Goal: Task Accomplishment & Management: Manage account settings

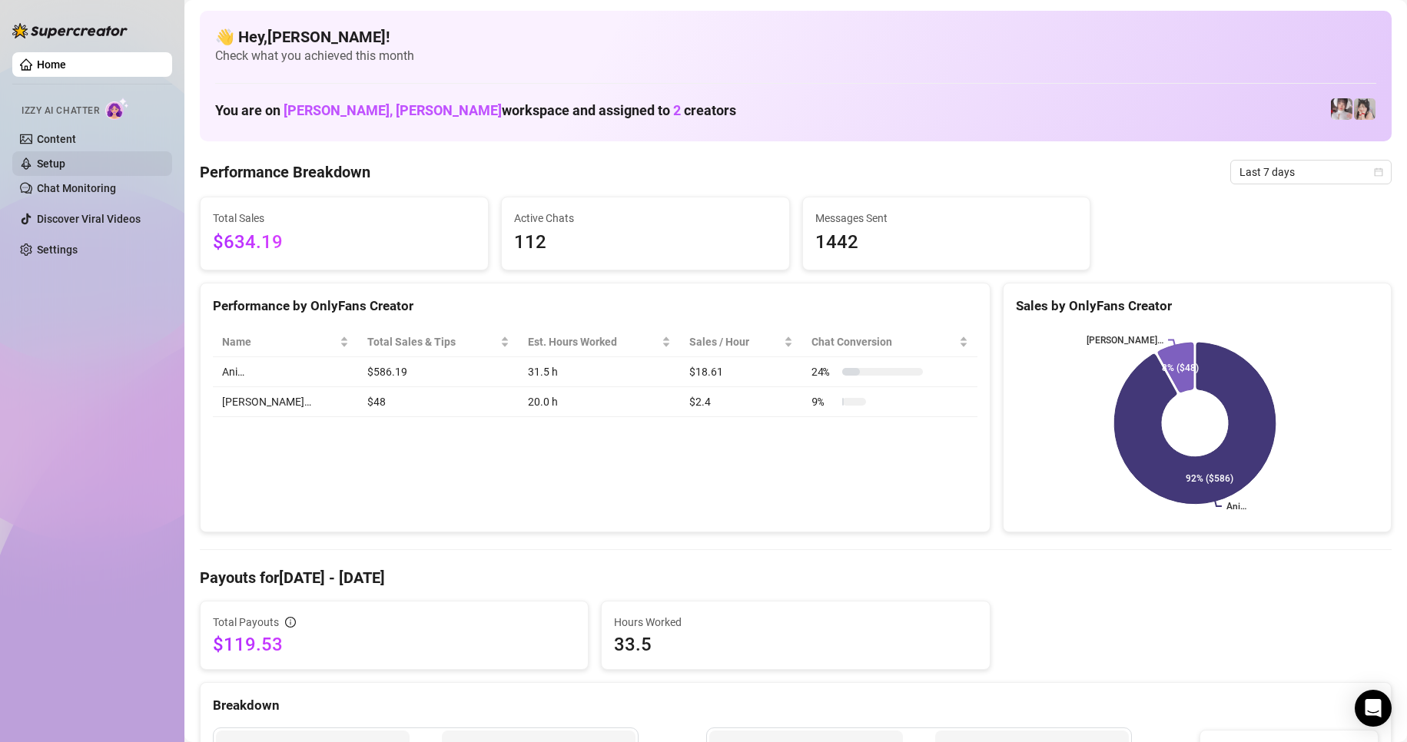
click at [60, 159] on link "Setup" at bounding box center [51, 164] width 28 height 12
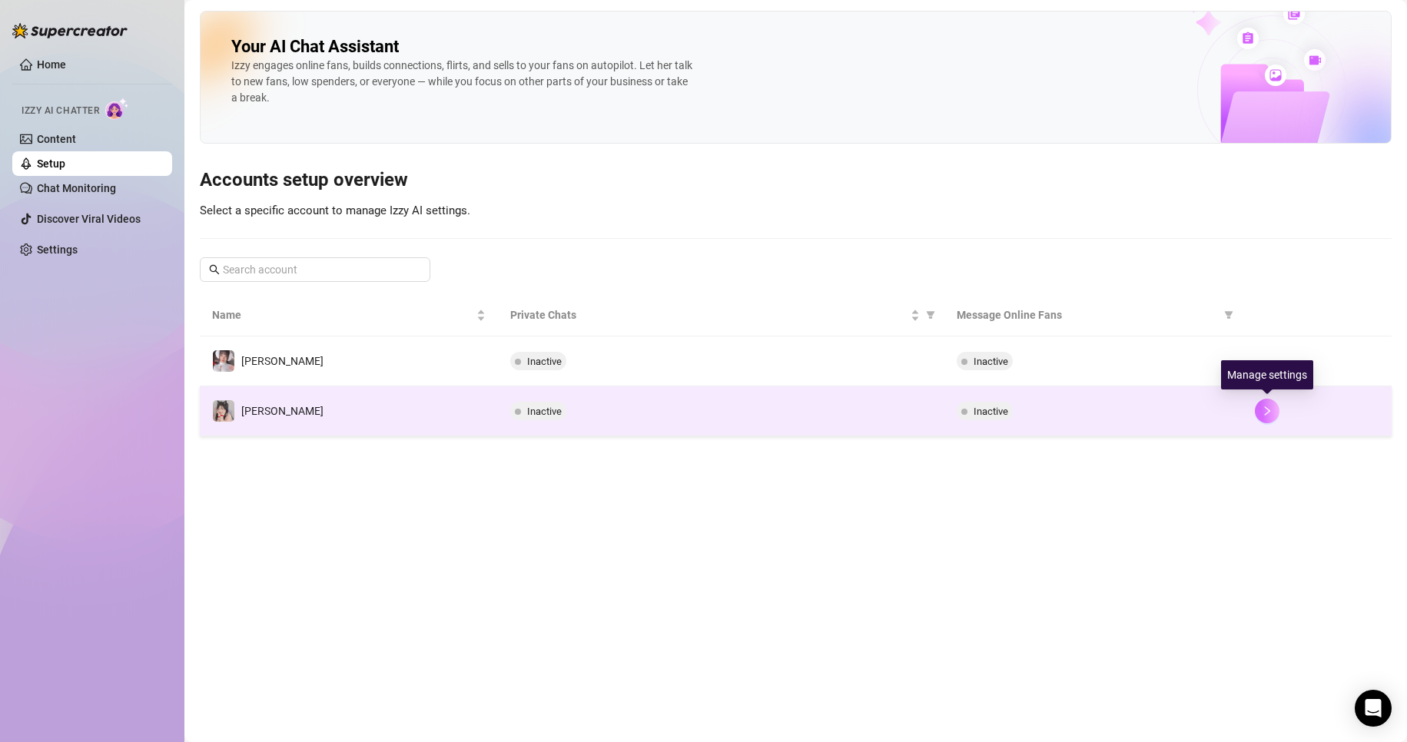
click at [1270, 410] on icon "right" at bounding box center [1267, 411] width 11 height 11
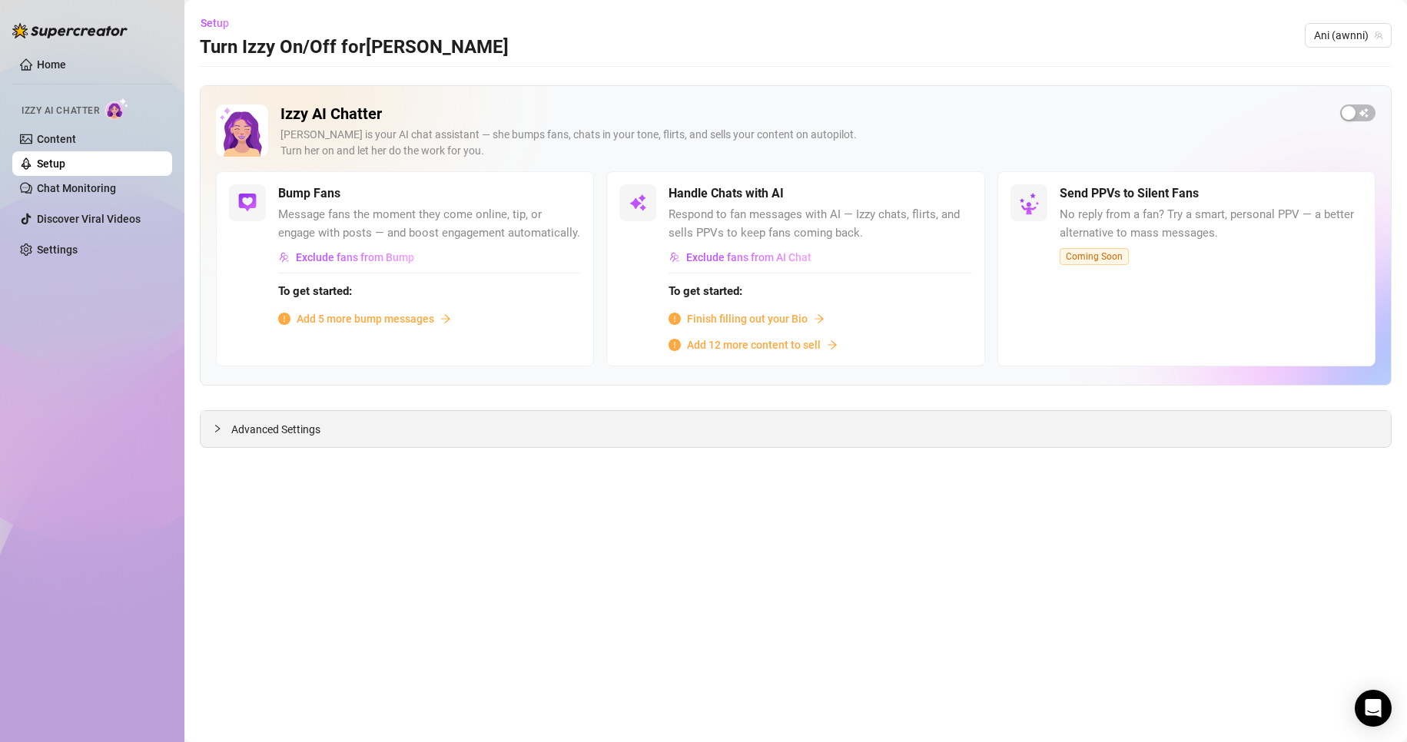
click at [215, 429] on icon "collapsed" at bounding box center [217, 428] width 9 height 9
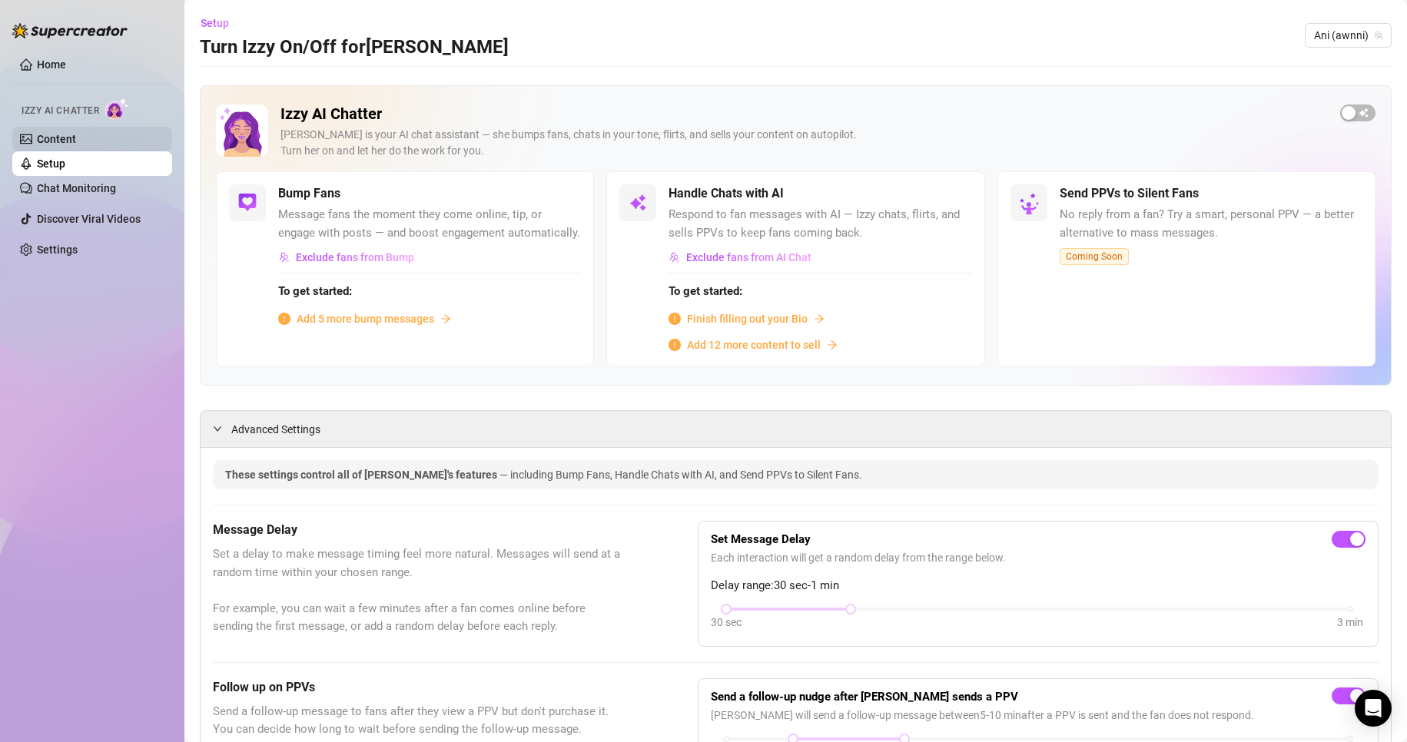
click at [63, 134] on link "Content" at bounding box center [56, 139] width 39 height 12
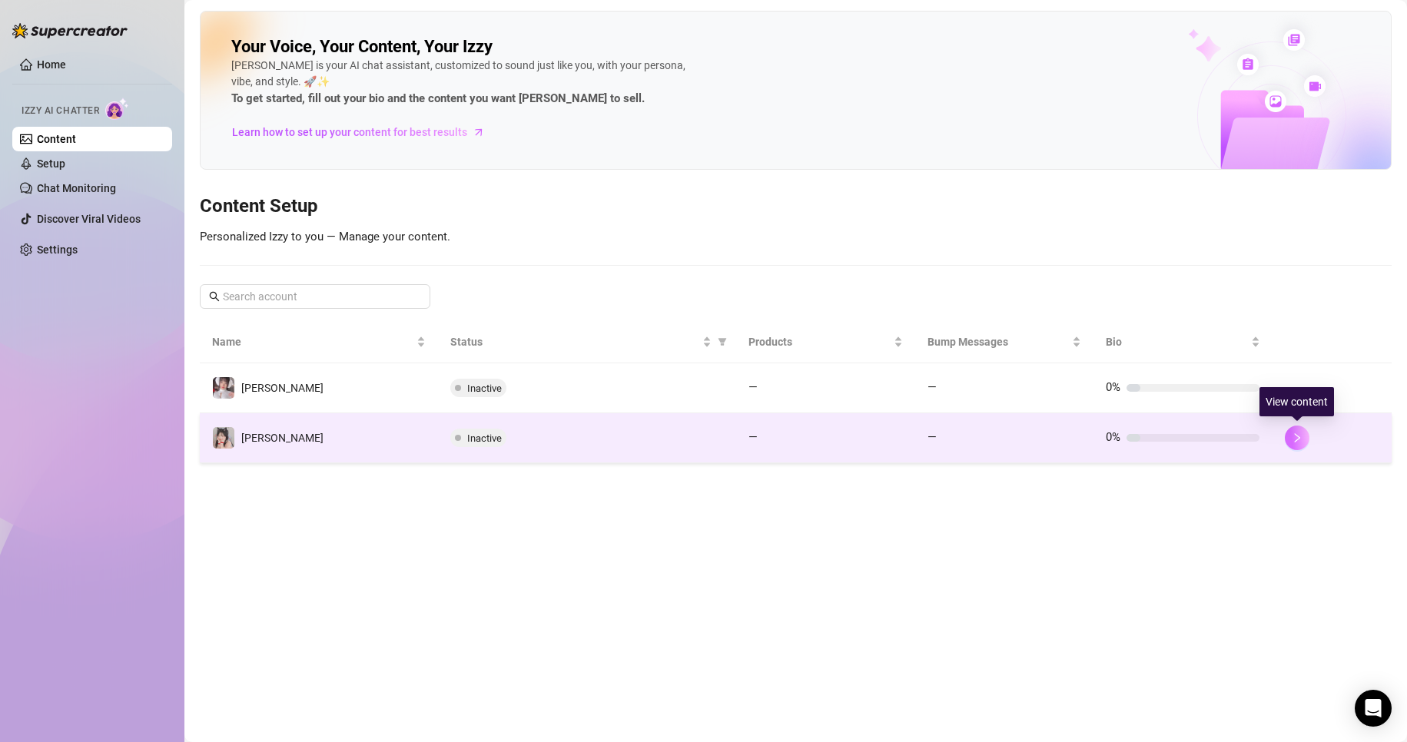
click at [1302, 440] on button "button" at bounding box center [1297, 438] width 25 height 25
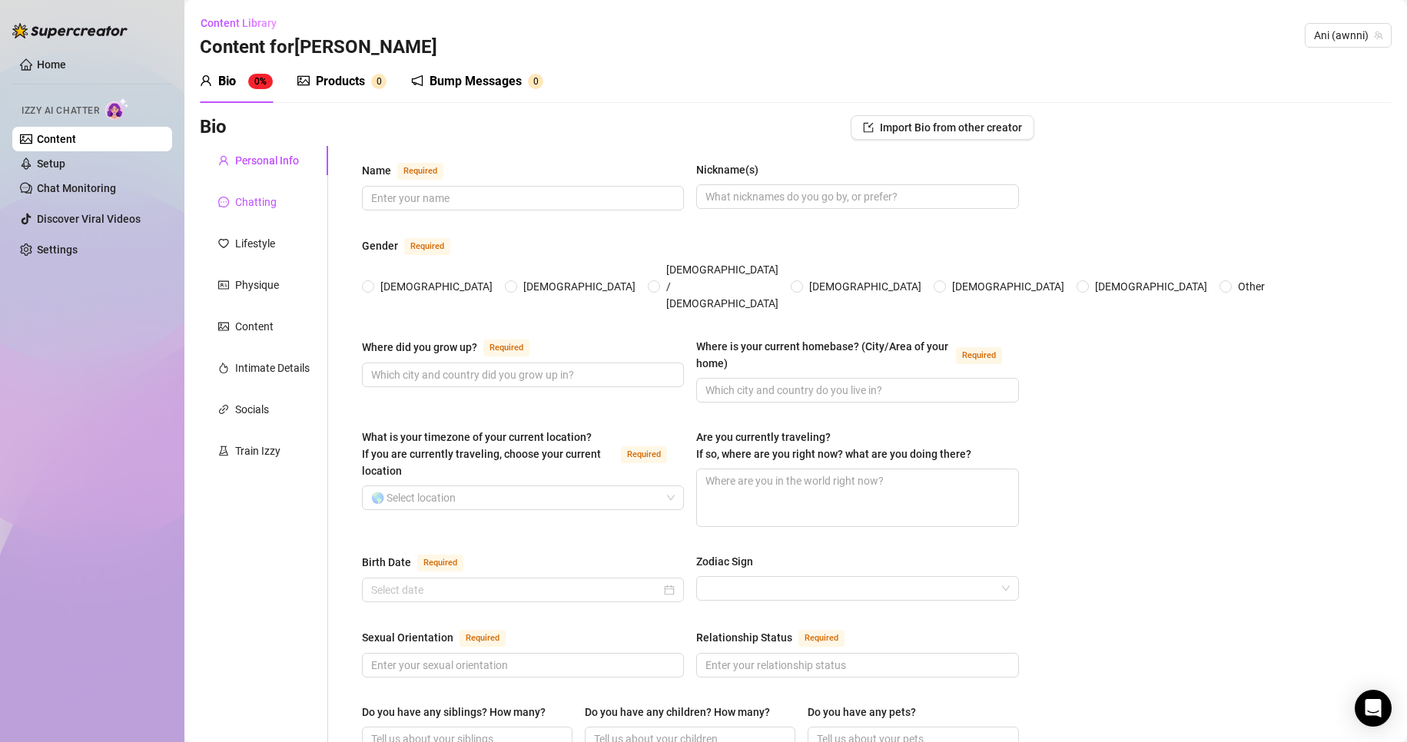
click at [255, 204] on div "Chatting" at bounding box center [255, 202] width 41 height 17
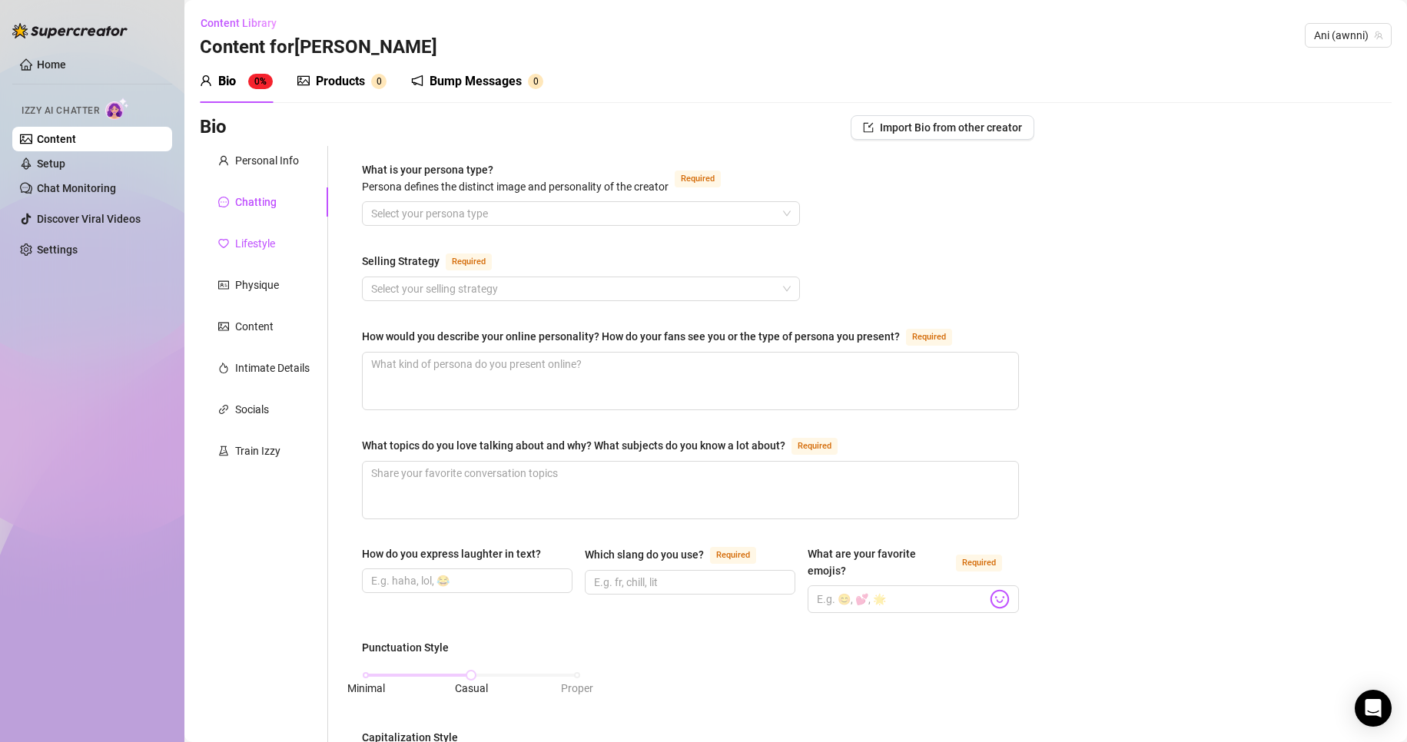
click at [255, 241] on div "Lifestyle" at bounding box center [255, 243] width 40 height 17
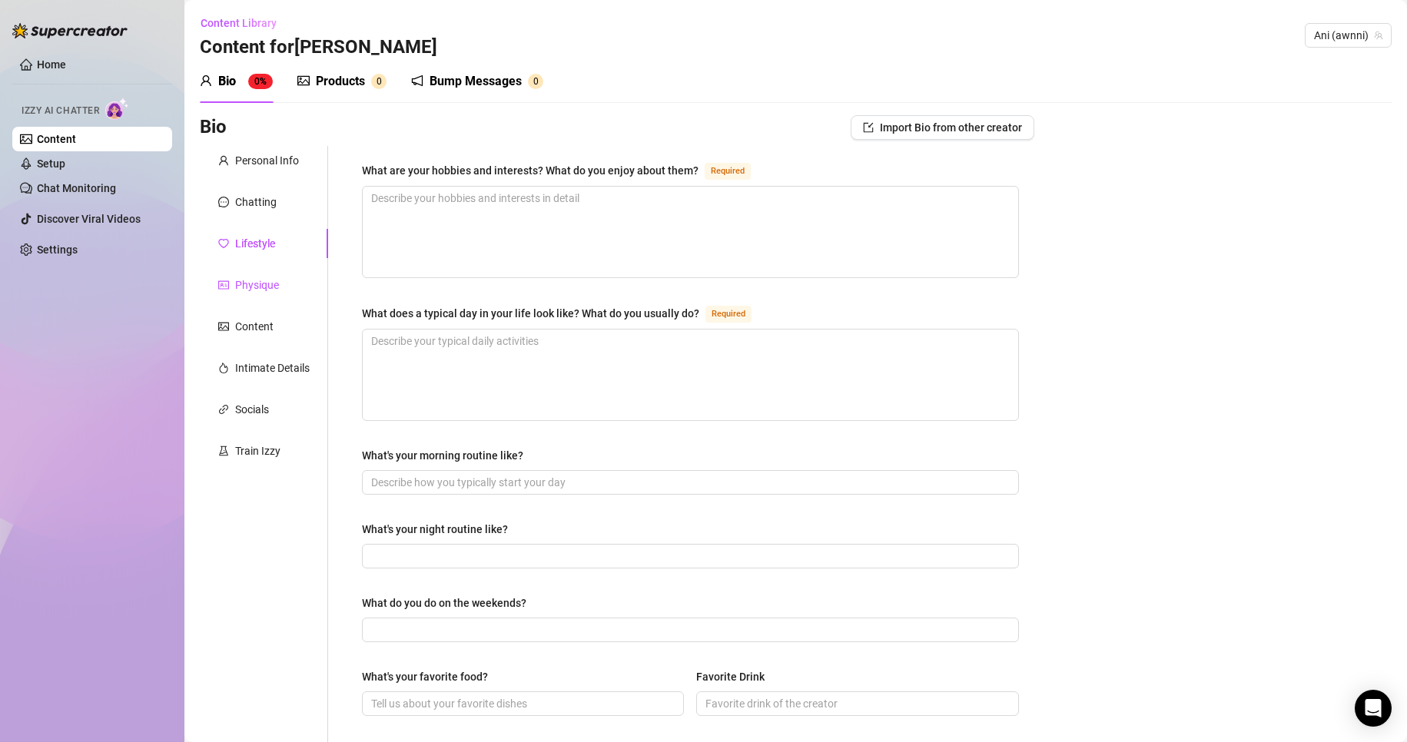
click at [257, 284] on div "Physique" at bounding box center [257, 285] width 44 height 17
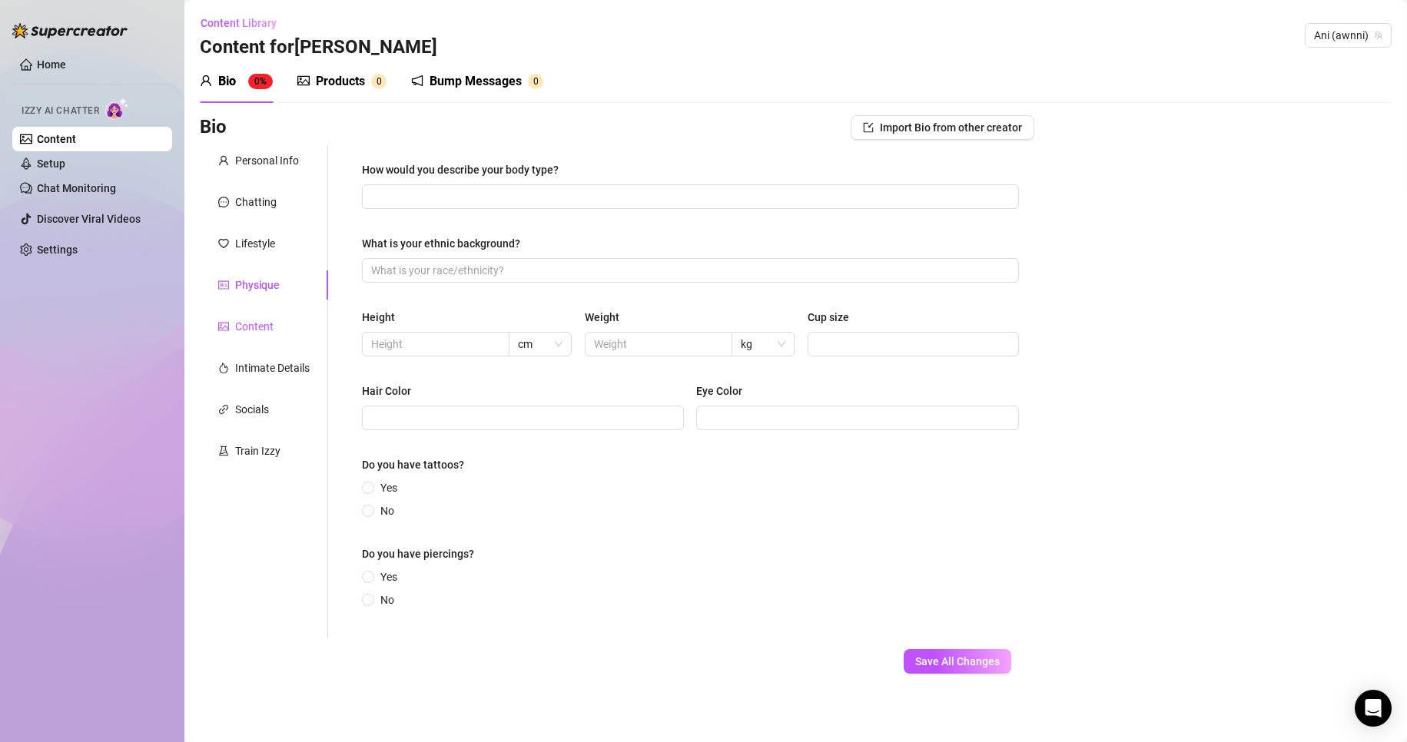
click at [257, 323] on div "Content" at bounding box center [254, 326] width 38 height 17
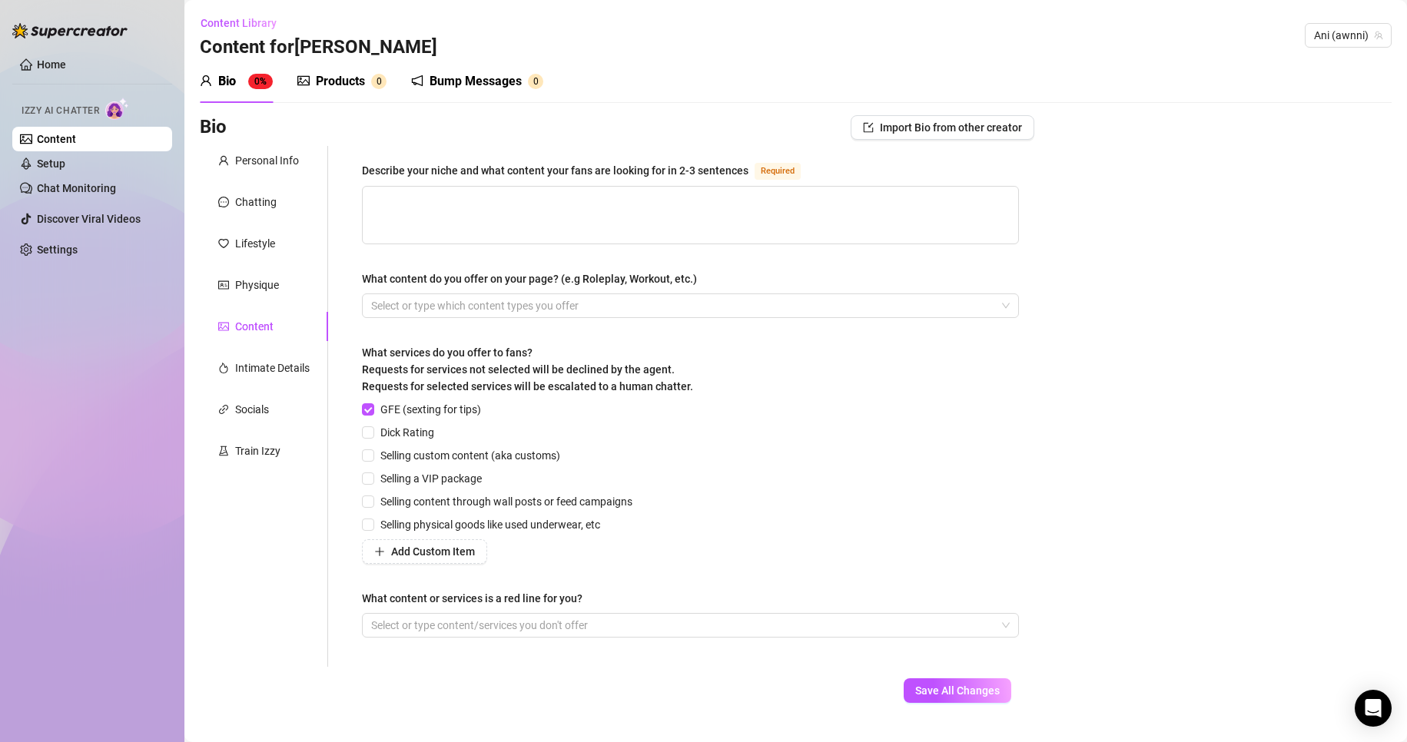
scroll to position [33, 0]
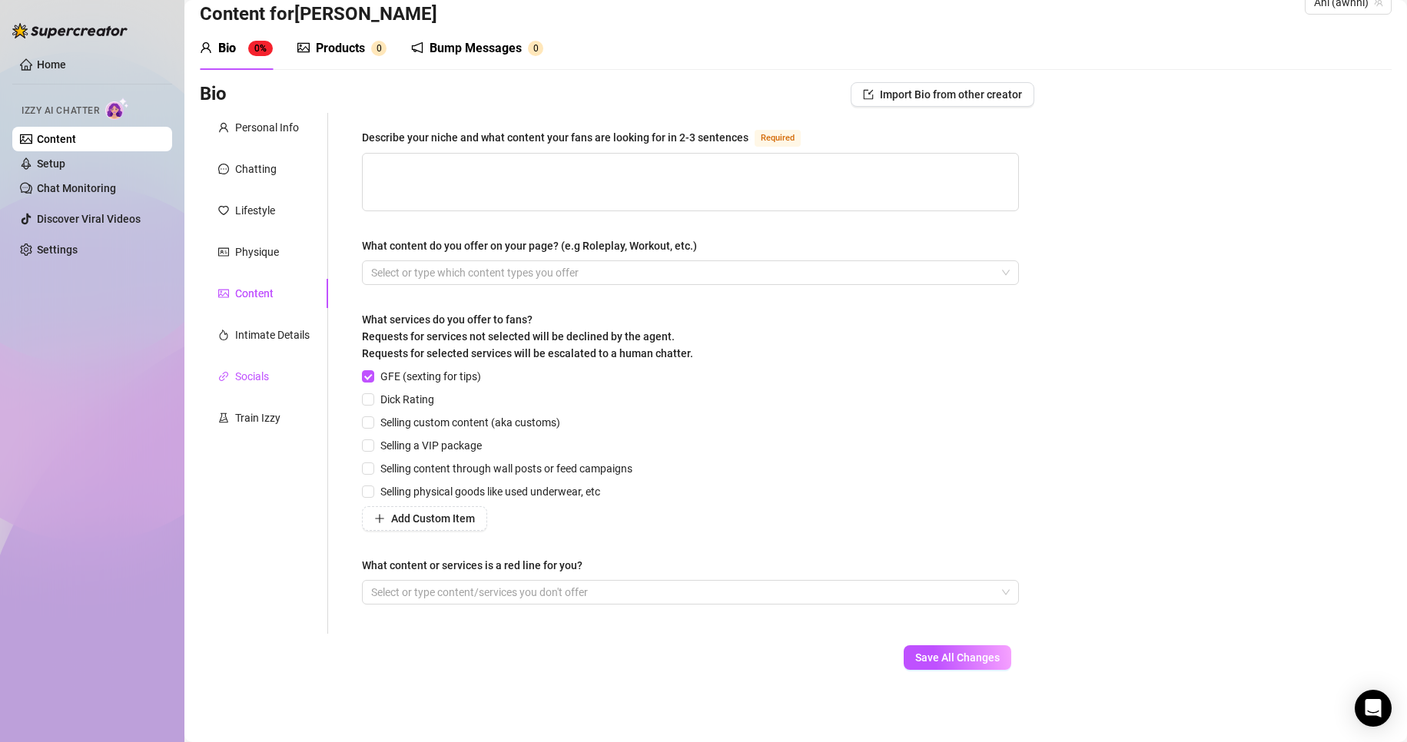
click at [248, 374] on div "Socials" at bounding box center [252, 376] width 34 height 17
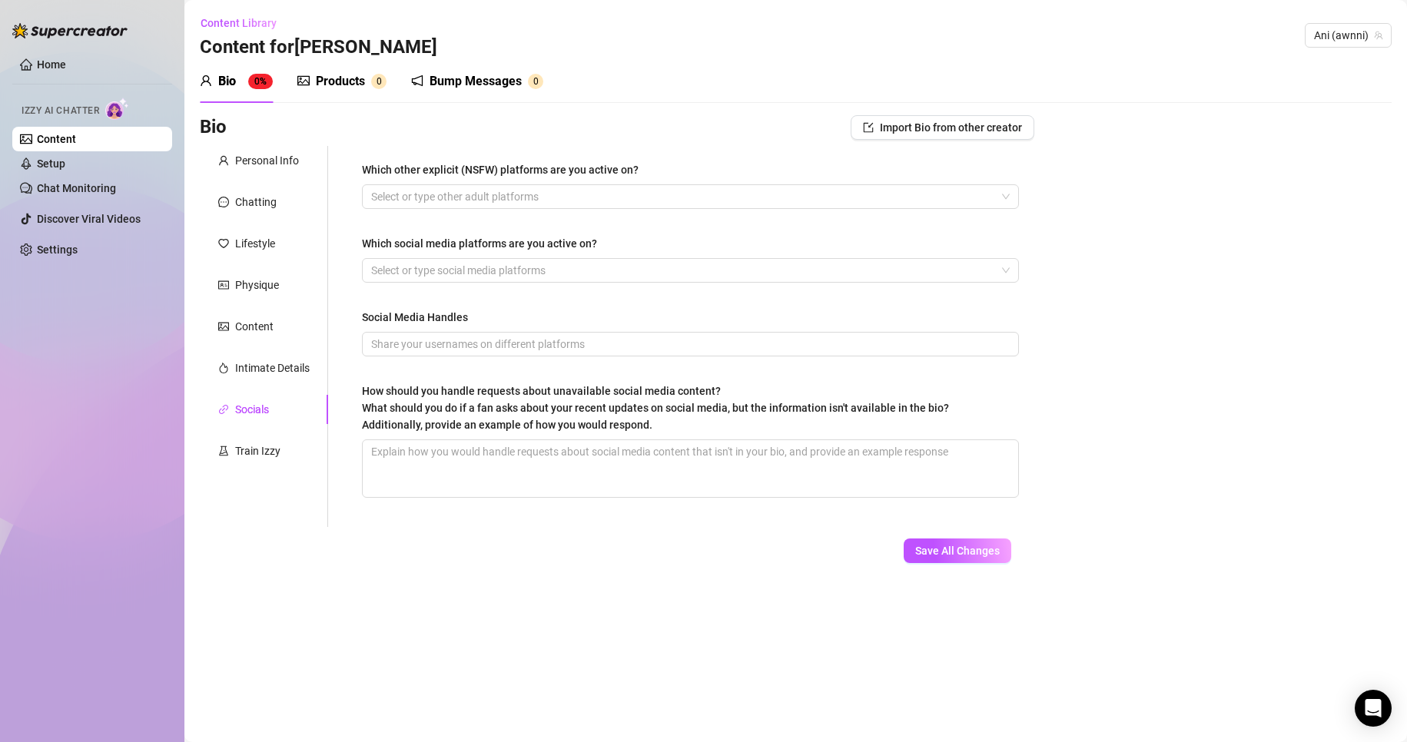
scroll to position [0, 0]
click at [254, 449] on div "Train Izzy" at bounding box center [257, 451] width 45 height 17
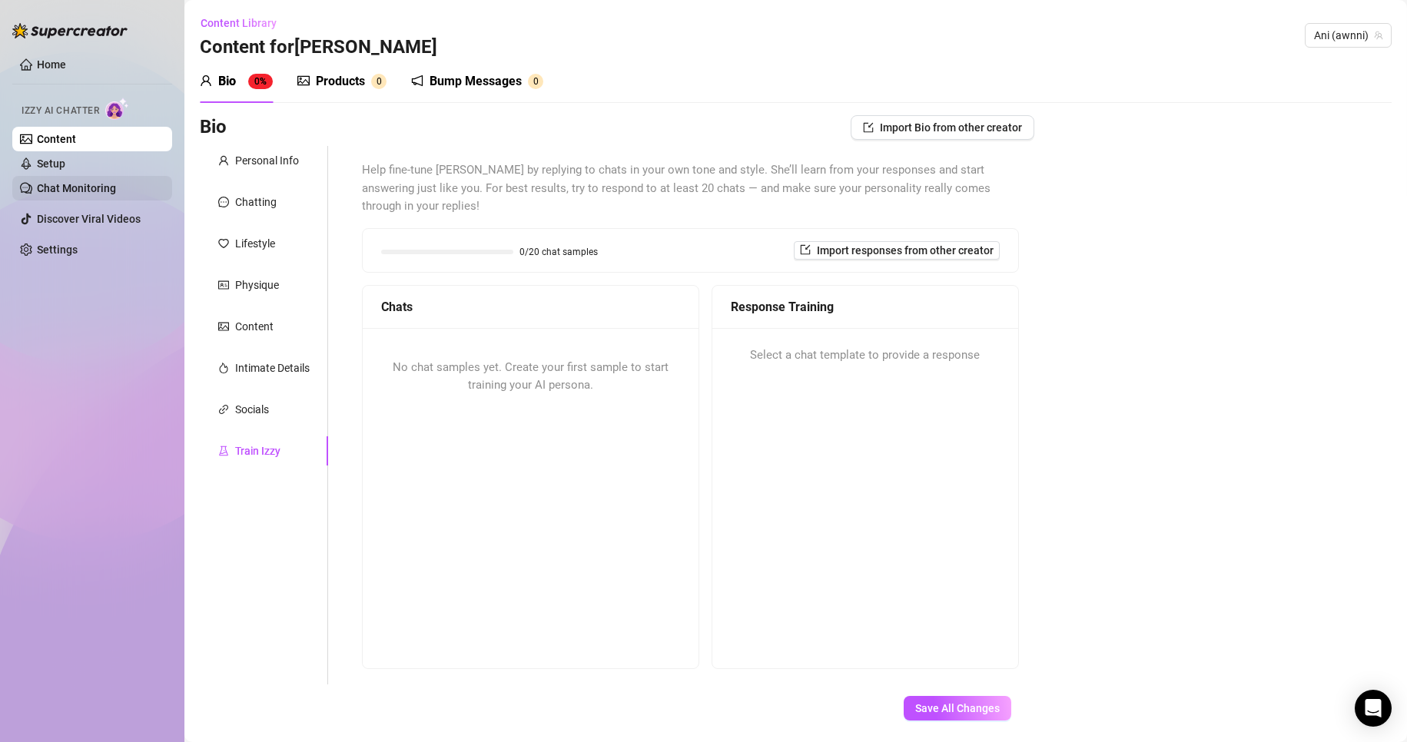
click at [69, 184] on link "Chat Monitoring" at bounding box center [76, 188] width 79 height 12
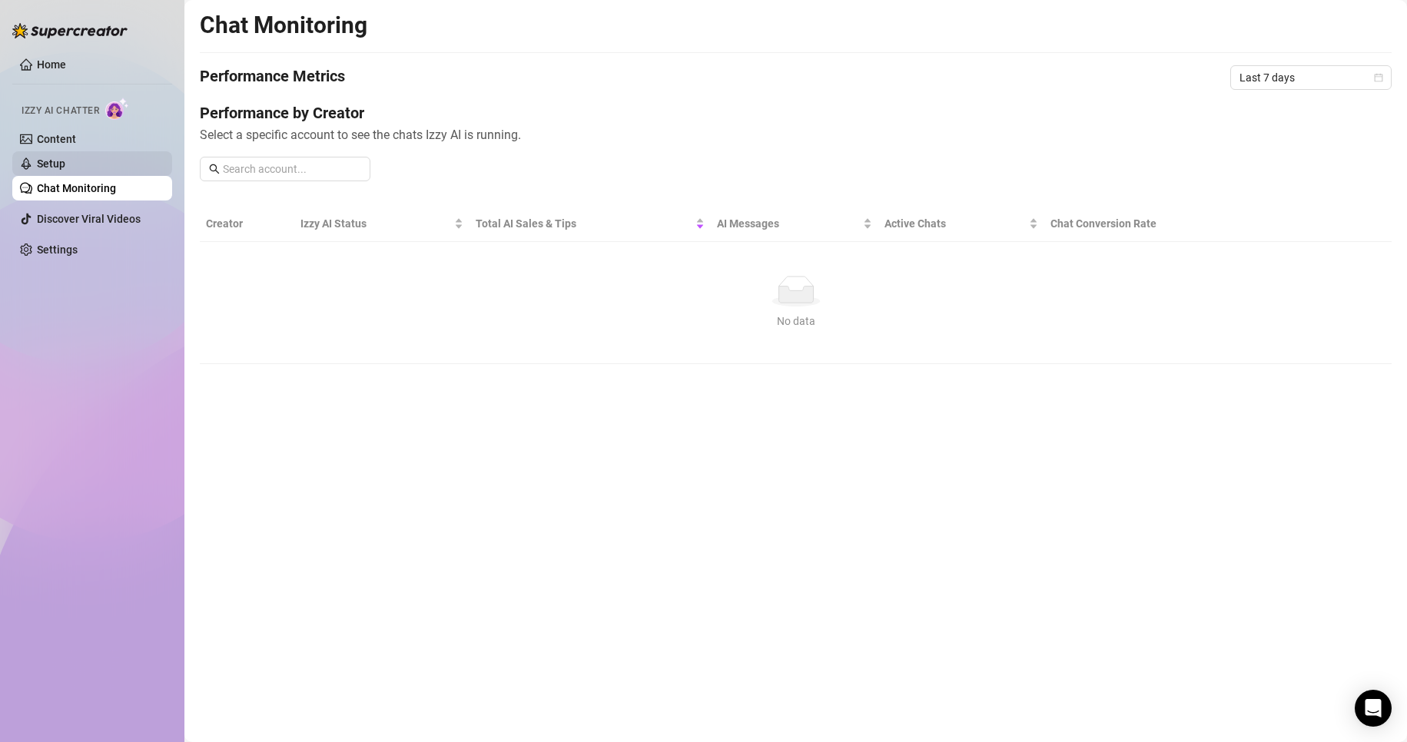
click at [52, 164] on link "Setup" at bounding box center [51, 164] width 28 height 12
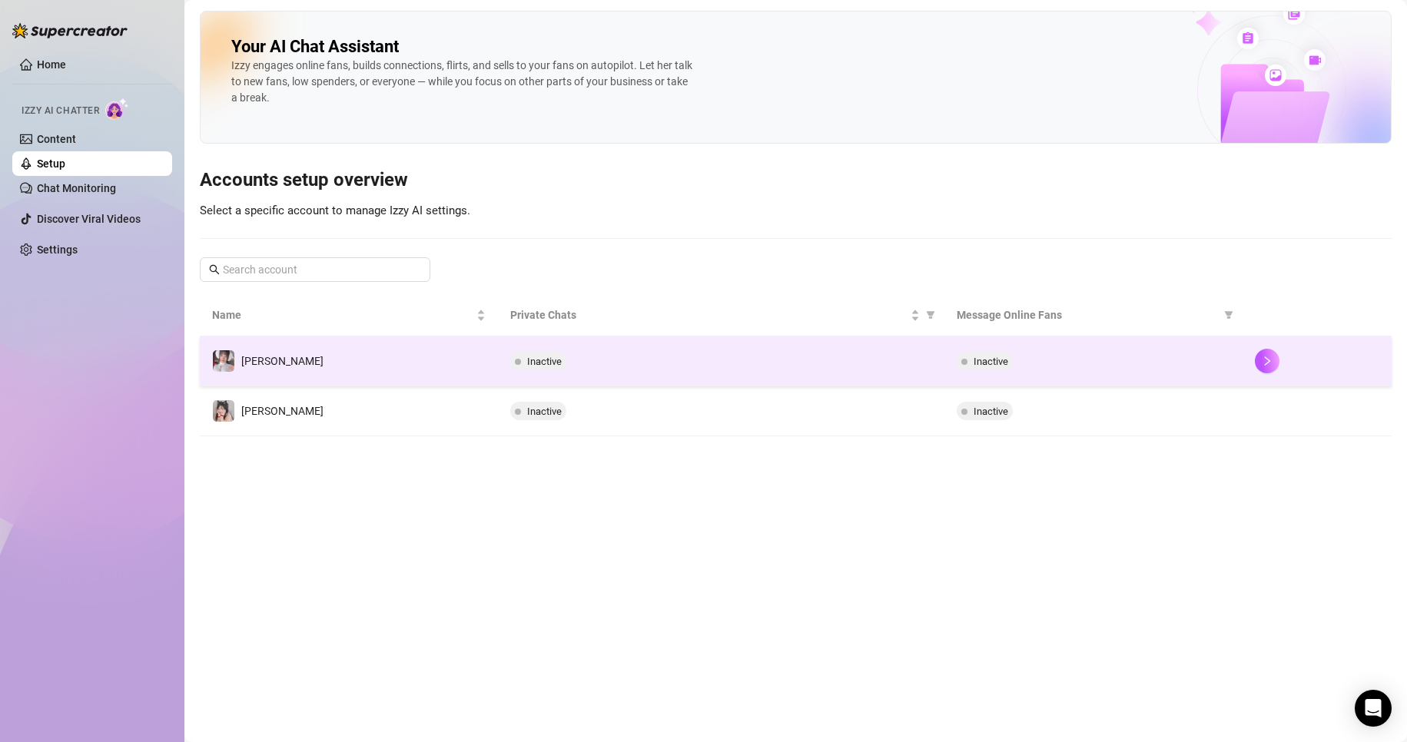
click at [287, 359] on td "[PERSON_NAME]" at bounding box center [349, 362] width 298 height 50
